Goal: Transaction & Acquisition: Purchase product/service

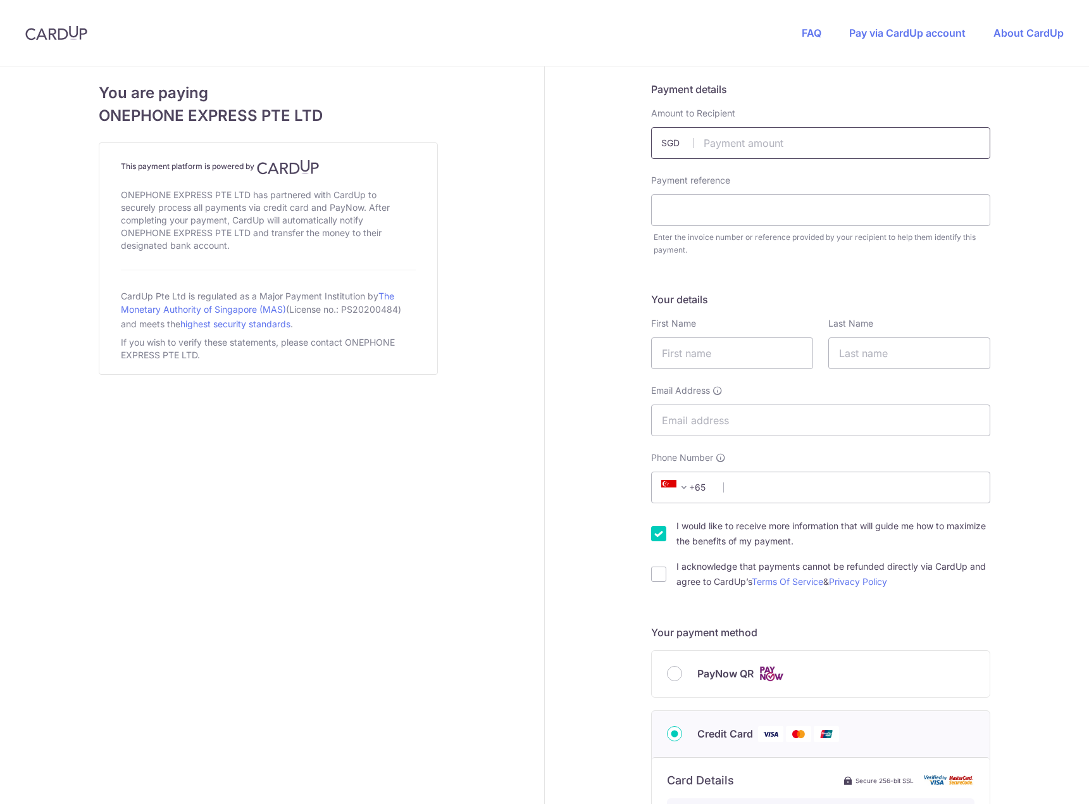
click at [738, 150] on input "text" at bounding box center [820, 143] width 339 height 32
type input "490.00"
click at [808, 215] on input "text" at bounding box center [820, 210] width 339 height 32
type input "[PERSON_NAME]"
drag, startPoint x: 671, startPoint y: 351, endPoint x: 729, endPoint y: 340, distance: 58.7
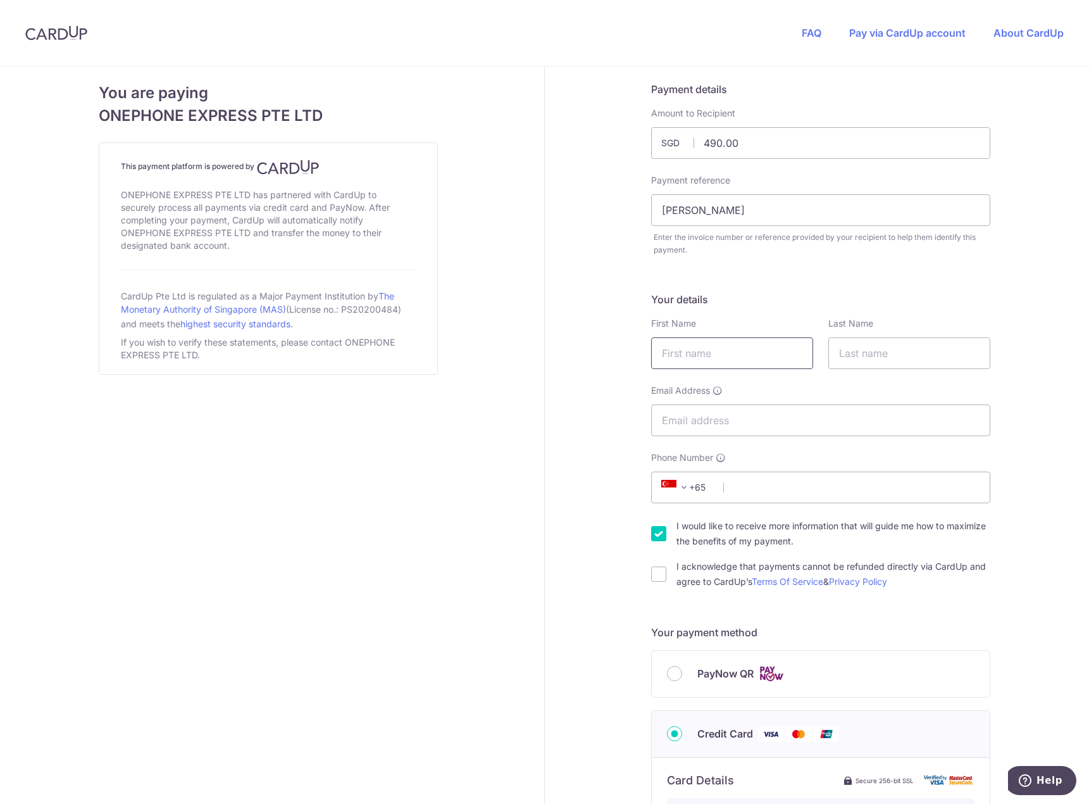
click at [671, 351] on input "text" at bounding box center [732, 353] width 162 height 32
type input "[PERSON_NAME]"
type input "Loo"
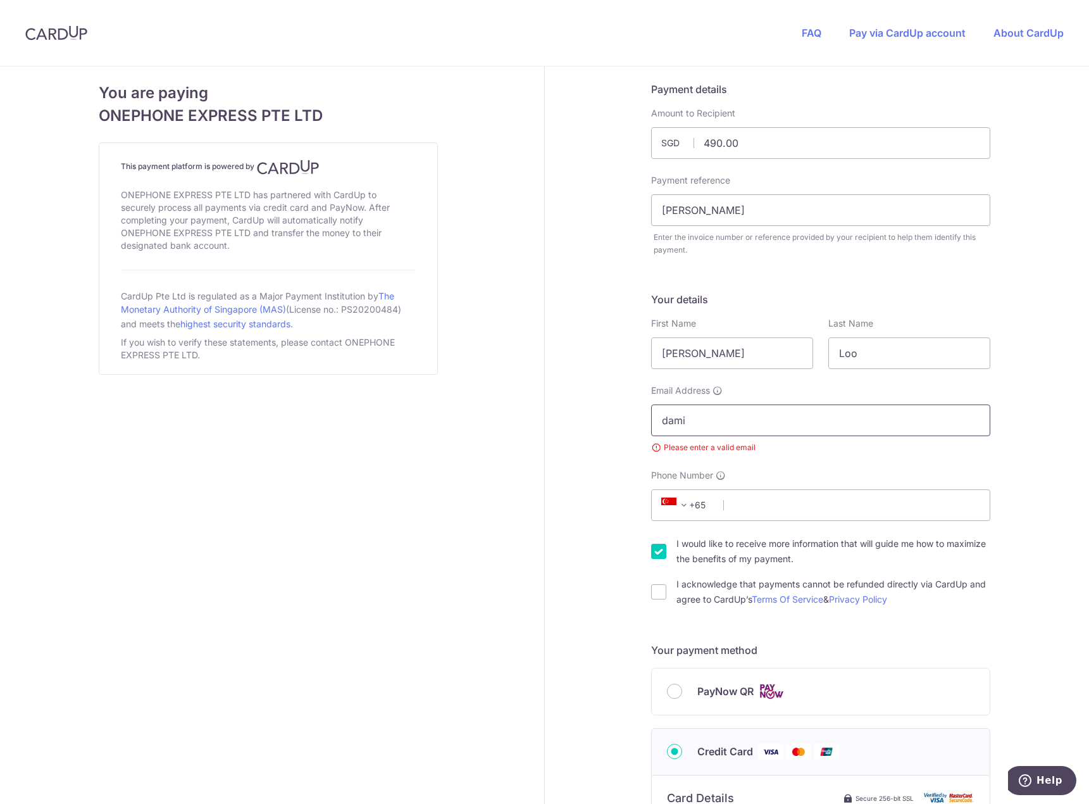
type input "[EMAIL_ADDRESS][DOMAIN_NAME]"
type input "96248000"
type input "200001"
type input "[STREET_ADDRESS][PERSON_NAME]"
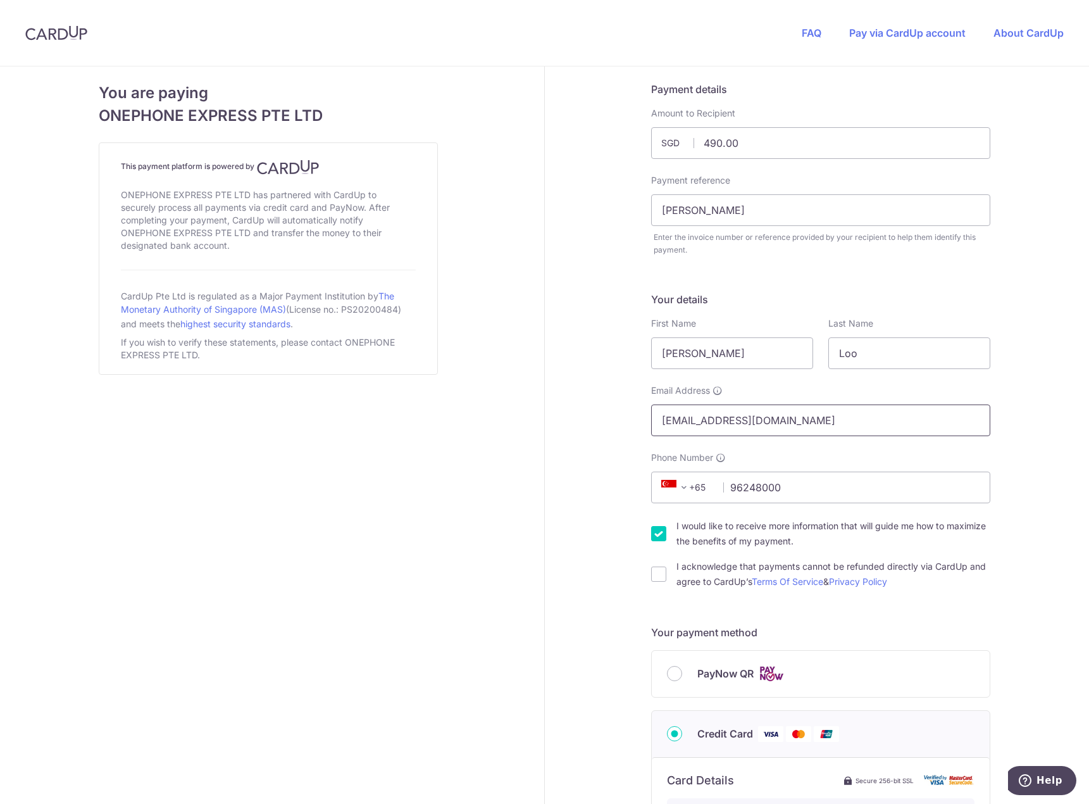
scroll to position [491, 0]
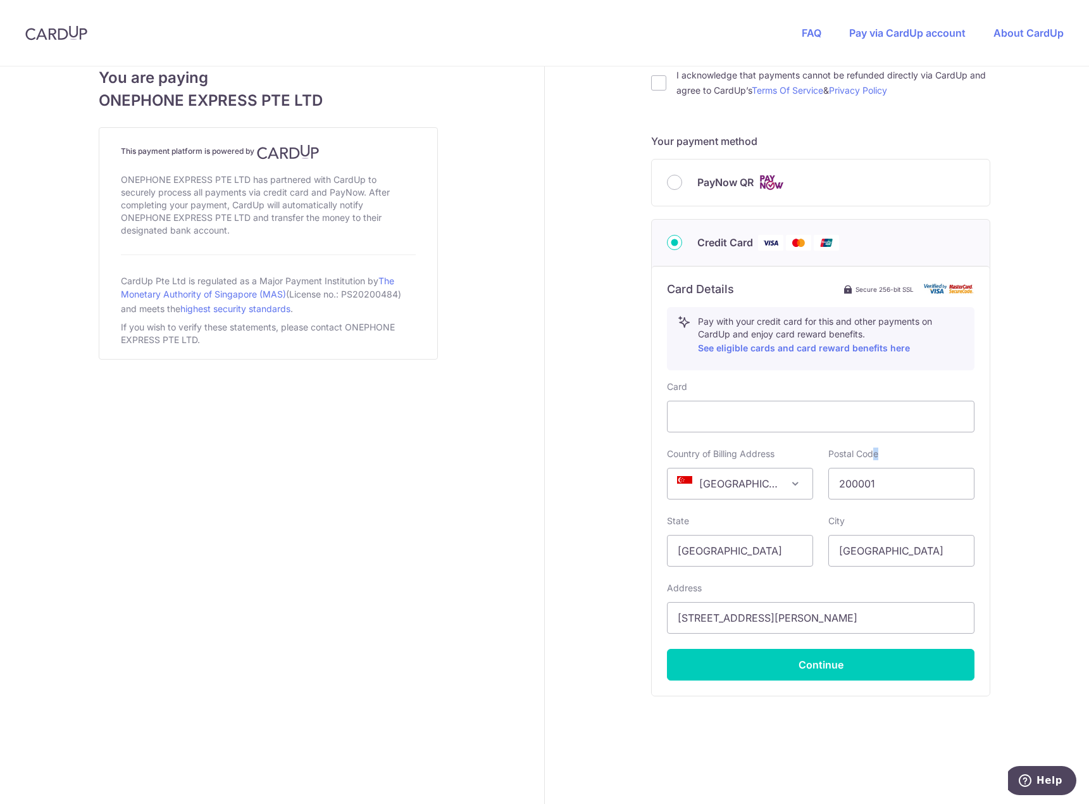
click at [872, 447] on label "Postal Code" at bounding box center [853, 453] width 50 height 13
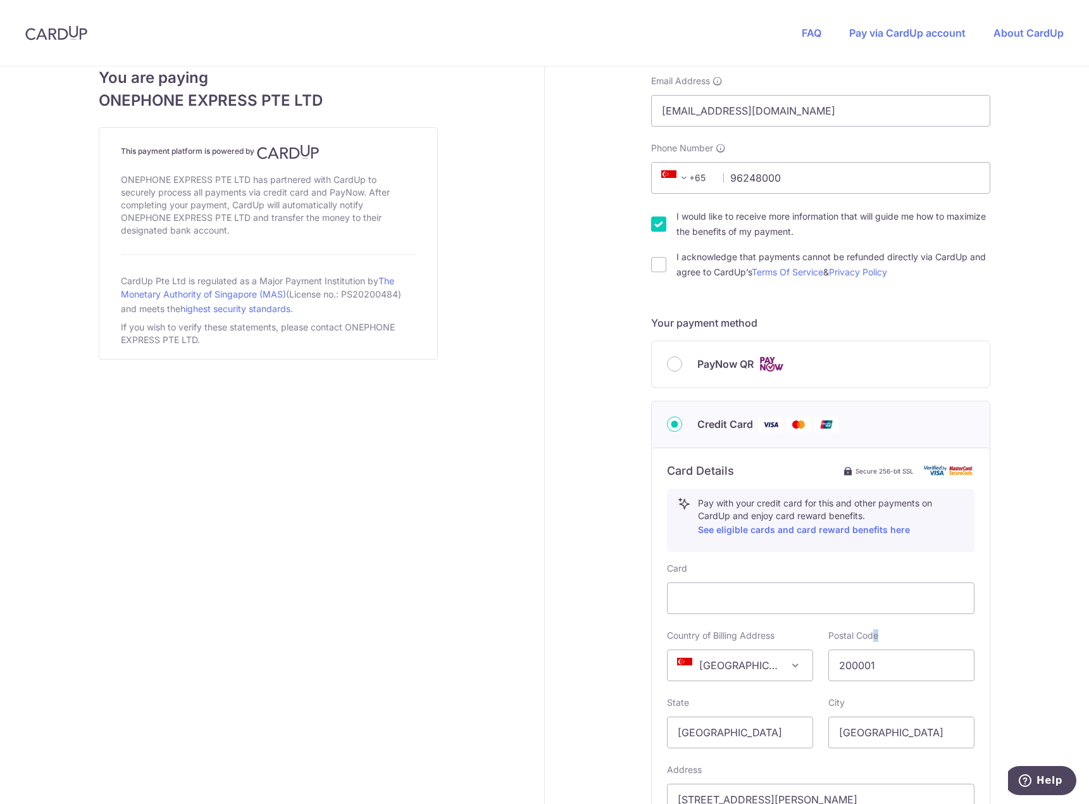
scroll to position [301, 0]
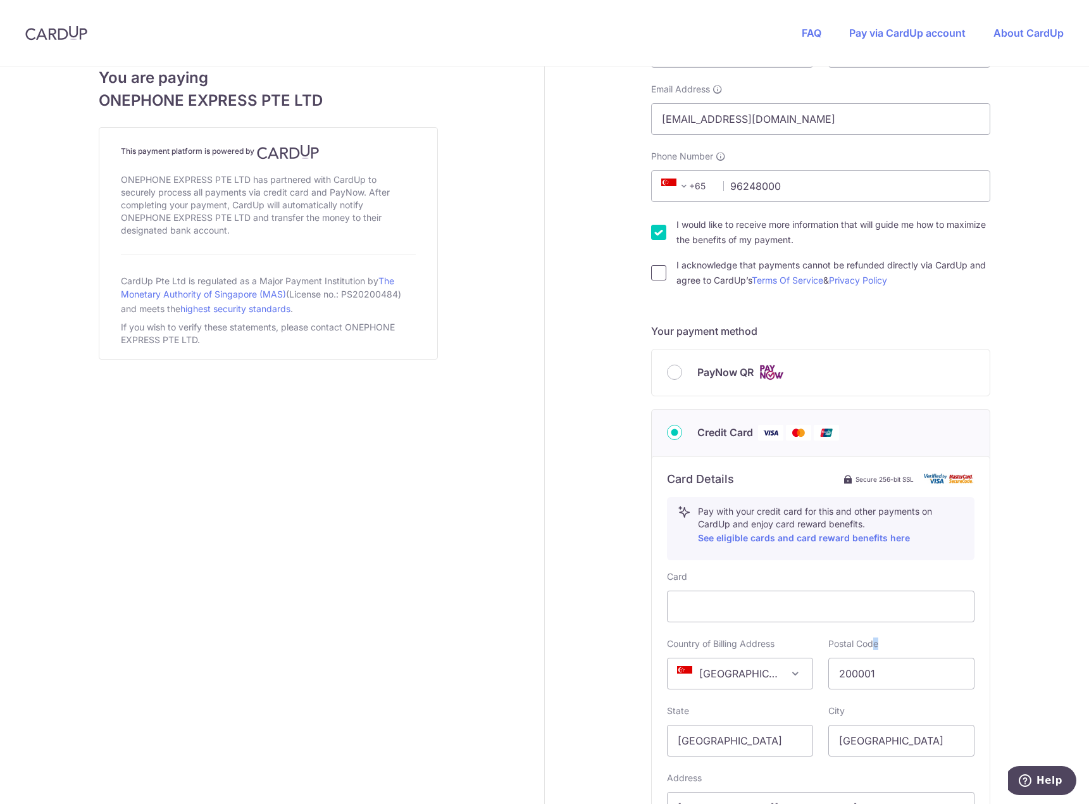
click at [651, 276] on input "I acknowledge that payments cannot be refunded directly via CardUp and agree to…" at bounding box center [658, 272] width 15 height 15
checkbox input "true"
click at [665, 234] on div "I would like to receive more information that will guide me how to maximize the…" at bounding box center [820, 232] width 339 height 30
click at [657, 232] on input "I would like to receive more information that will guide me how to maximize the…" at bounding box center [658, 232] width 15 height 15
checkbox input "false"
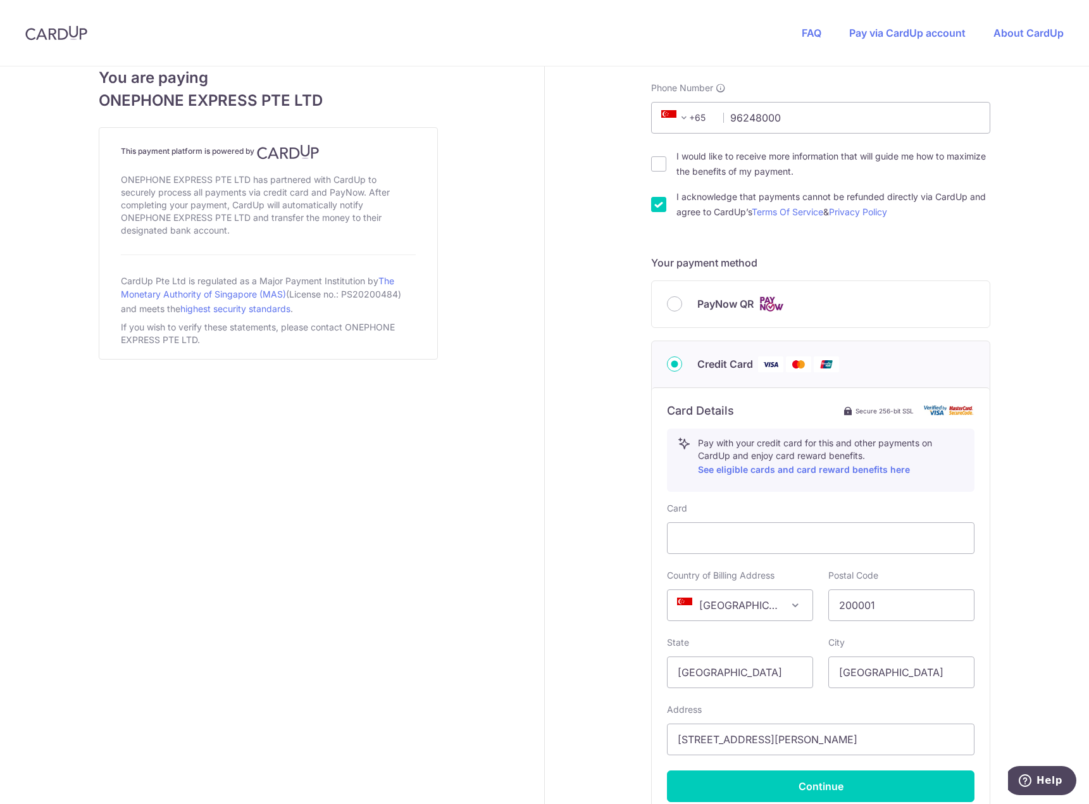
scroll to position [491, 0]
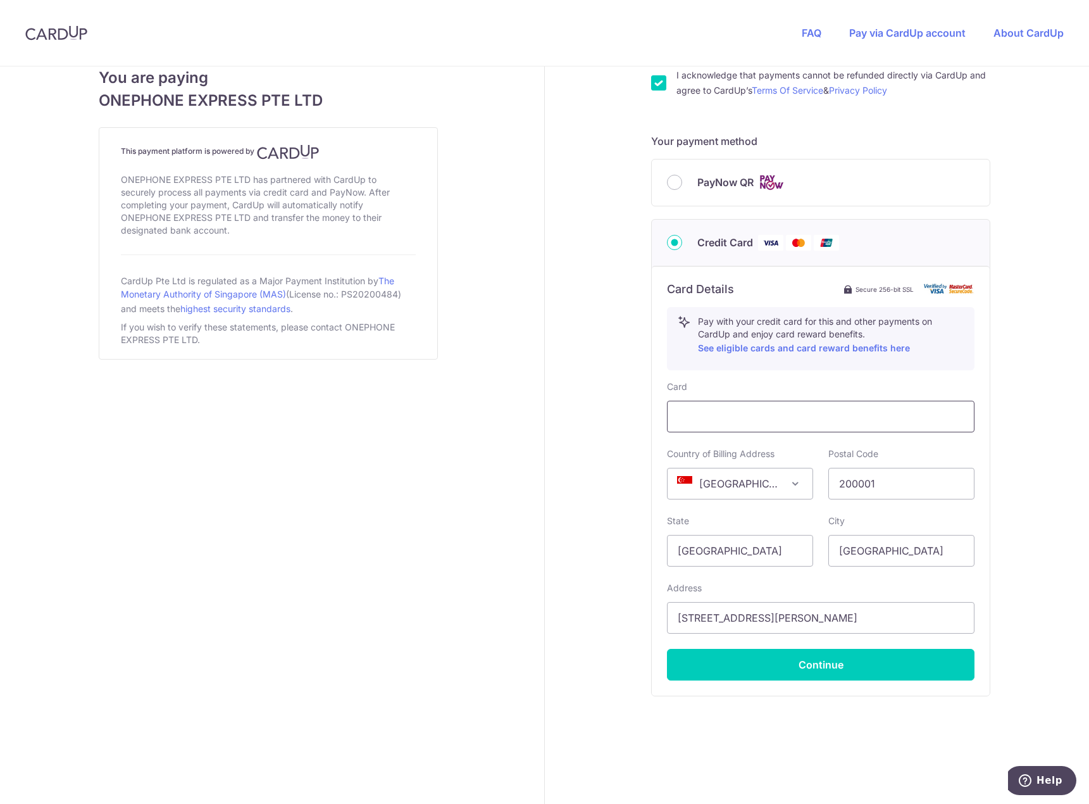
click at [781, 408] on div at bounding box center [821, 417] width 308 height 32
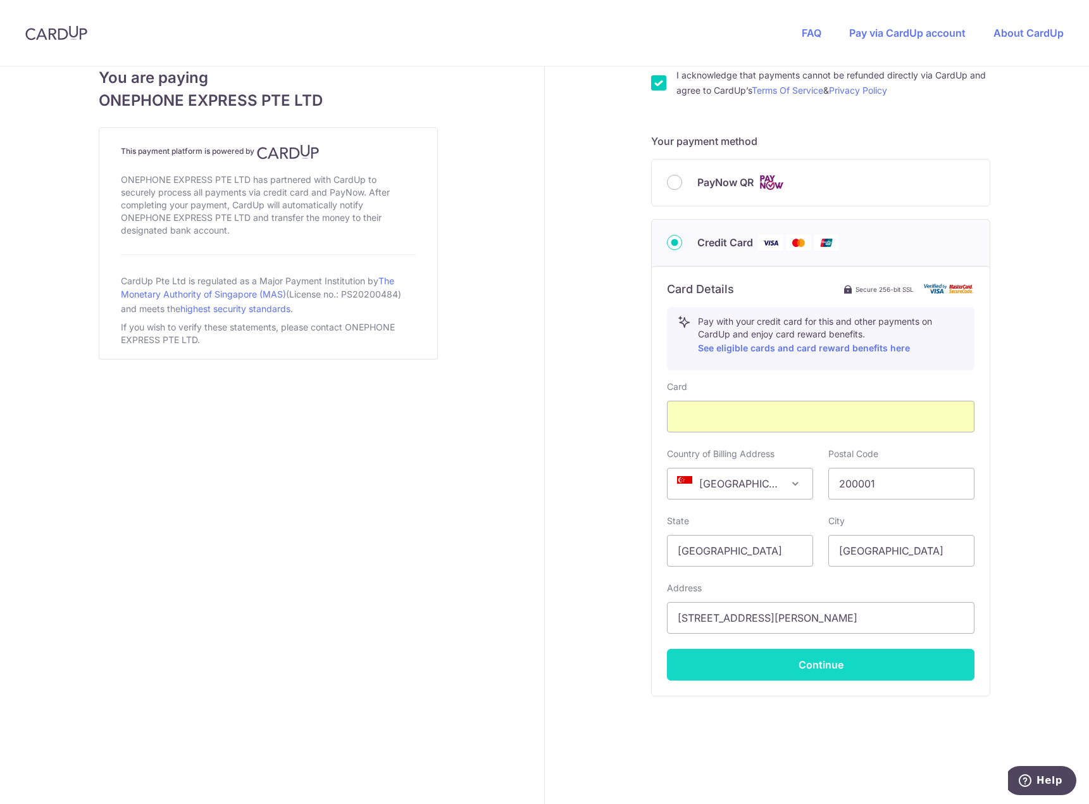
click at [805, 661] on button "Continue" at bounding box center [821, 665] width 308 height 32
type input "**** 7516"
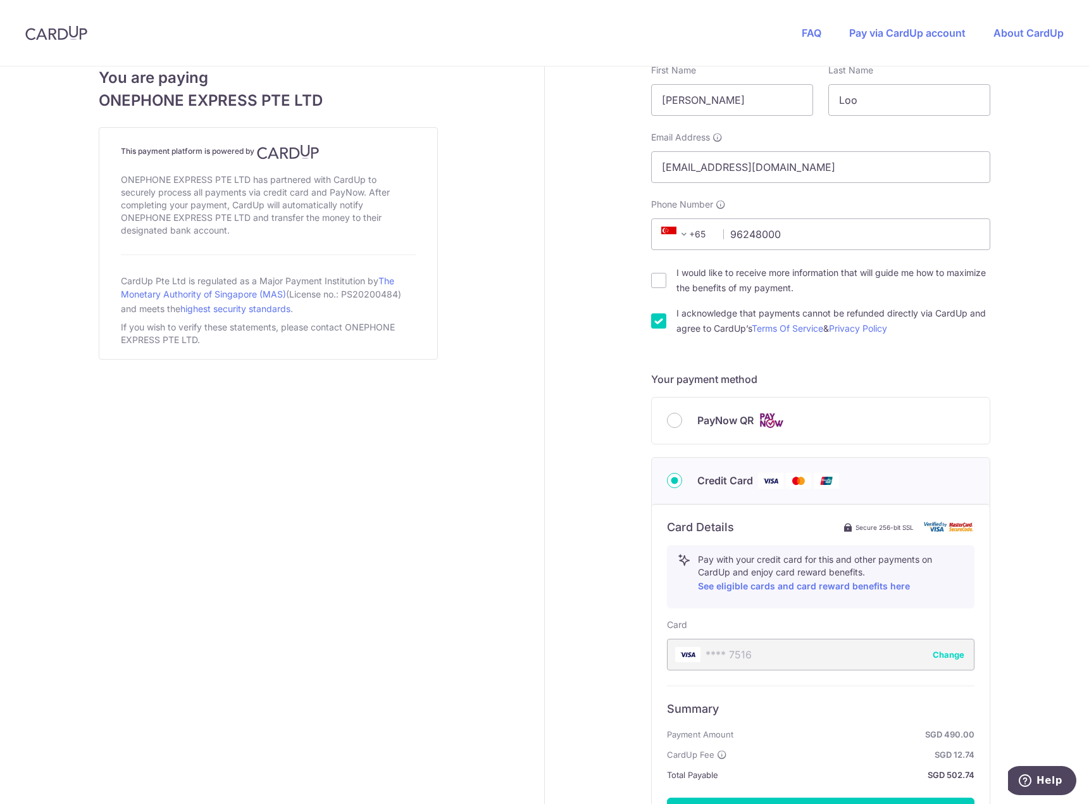
scroll to position [402, 0]
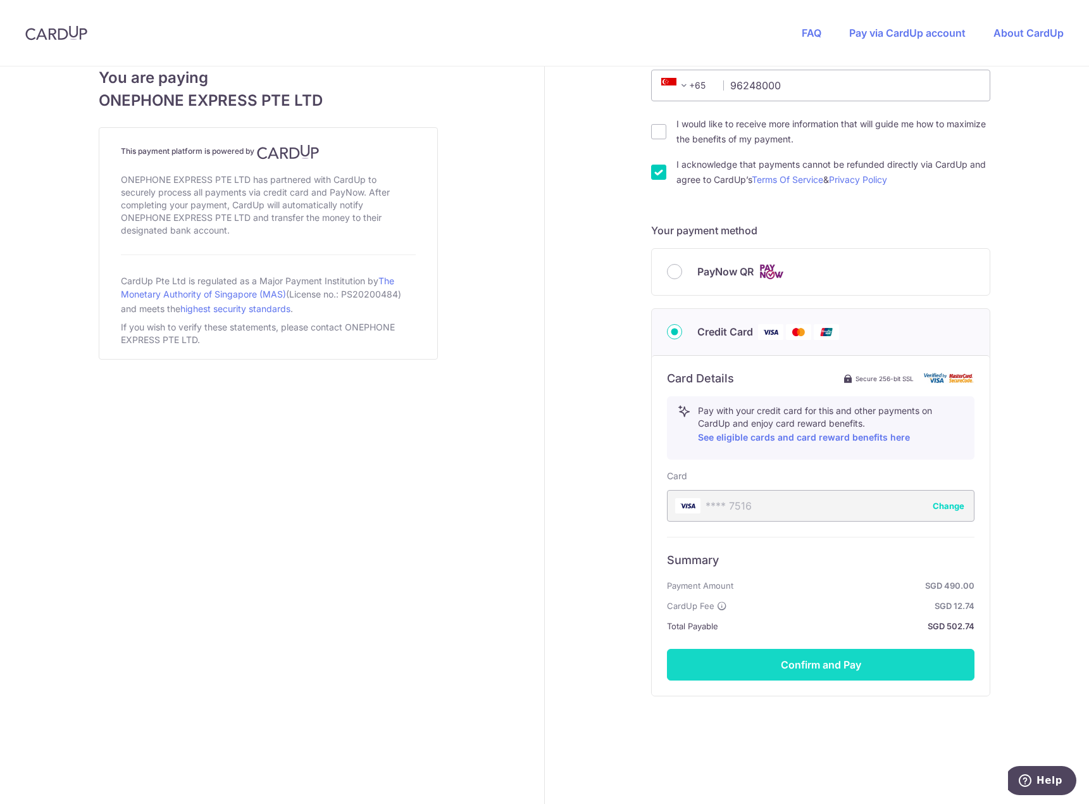
click at [854, 664] on button "Confirm and Pay" at bounding box center [821, 665] width 308 height 32
